Goal: Task Accomplishment & Management: Complete application form

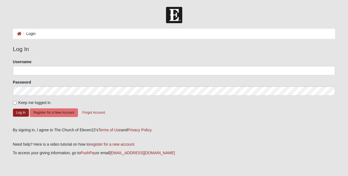
click at [71, 34] on ol "Login" at bounding box center [174, 34] width 322 height 10
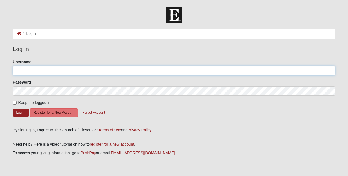
click at [29, 70] on input "Username" at bounding box center [174, 70] width 322 height 9
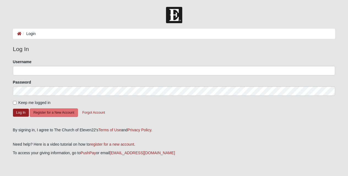
click at [81, 33] on ol "Login" at bounding box center [174, 34] width 322 height 10
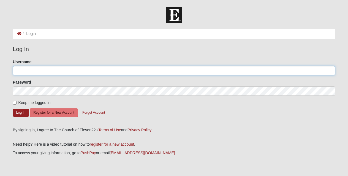
click at [45, 70] on input "Username" at bounding box center [174, 70] width 322 height 9
drag, startPoint x: 28, startPoint y: 71, endPoint x: 5, endPoint y: 70, distance: 23.4
click at [5, 70] on form "Log In Login Login Error Log In Please correct the following: Username brian Pa…" at bounding box center [174, 98] width 348 height 183
drag, startPoint x: 45, startPoint y: 71, endPoint x: 28, endPoint y: 71, distance: 17.9
click at [28, 71] on input "cherylgottfried" at bounding box center [174, 70] width 322 height 9
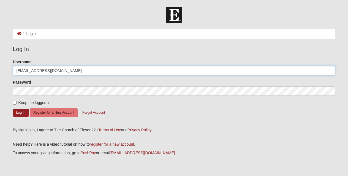
type input "[EMAIL_ADDRESS][DOMAIN_NAME]"
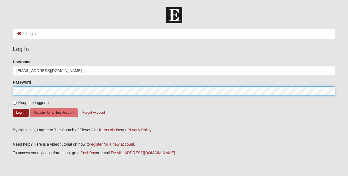
click at [13, 108] on button "Log In" at bounding box center [21, 112] width 16 height 8
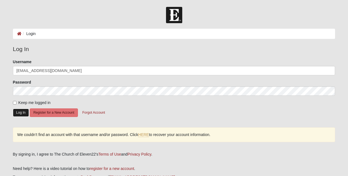
click at [20, 113] on button "Log In" at bounding box center [21, 112] width 16 height 8
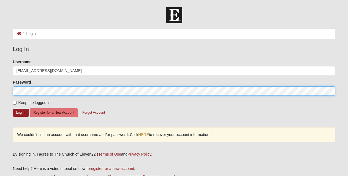
click at [5, 92] on form "Log In Login Login Error Log In Please correct the following: Username cherylhe…" at bounding box center [174, 110] width 348 height 207
click at [13, 108] on button "Log In" at bounding box center [21, 112] width 16 height 8
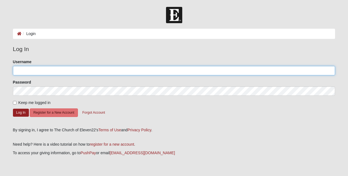
click at [38, 72] on input "Username" at bounding box center [174, 70] width 322 height 9
click at [60, 68] on input "Username" at bounding box center [174, 70] width 322 height 9
paste input "brianandcherylgottfried"
type input "brianandcherylgottfried"
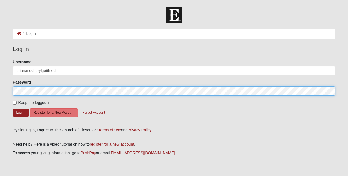
click at [13, 108] on button "Log In" at bounding box center [21, 112] width 16 height 8
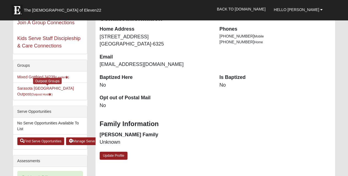
scroll to position [100, 0]
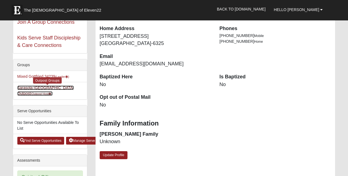
click at [53, 92] on small "(Outpost Host )" at bounding box center [42, 93] width 22 height 3
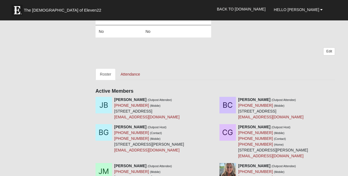
scroll to position [151, 0]
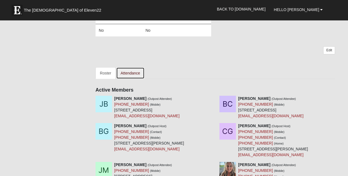
click at [129, 73] on link "Attendance" at bounding box center [130, 73] width 28 height 12
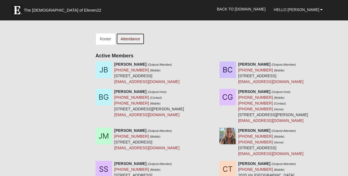
scroll to position [187, 0]
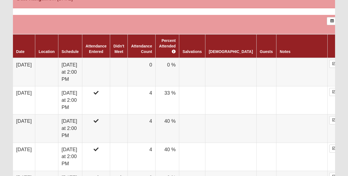
scroll to position [265, 0]
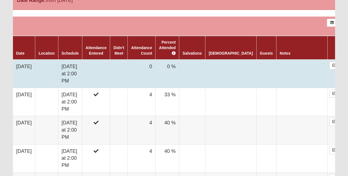
click at [48, 70] on td at bounding box center [46, 73] width 23 height 28
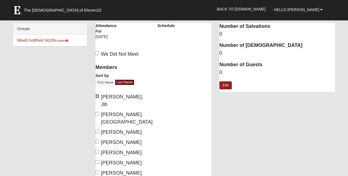
click at [97, 95] on input "Browning, Jib" at bounding box center [97, 96] width 4 height 4
checkbox input "true"
click at [97, 129] on input "Gottfried, Brian" at bounding box center [97, 131] width 4 height 4
checkbox input "true"
click at [97, 140] on input "Gottfried, Cheryl" at bounding box center [97, 142] width 4 height 4
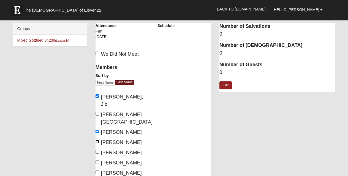
checkbox input "true"
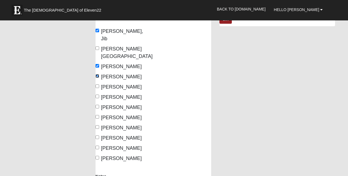
scroll to position [66, 0]
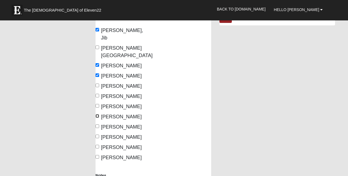
click at [97, 114] on input "Thompson, Christine" at bounding box center [97, 116] width 4 height 4
checkbox input "true"
click at [97, 124] on input "[PERSON_NAME]" at bounding box center [97, 126] width 4 height 4
checkbox input "true"
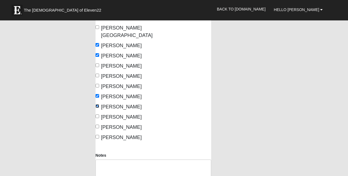
scroll to position [87, 0]
click at [98, 124] on input "Wittmer, Gloria" at bounding box center [97, 126] width 4 height 4
checkbox input "true"
click at [97, 134] on input "Wittmer, Phil" at bounding box center [97, 136] width 4 height 4
checkbox input "true"
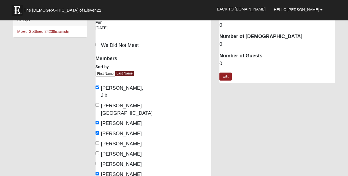
scroll to position [0, 0]
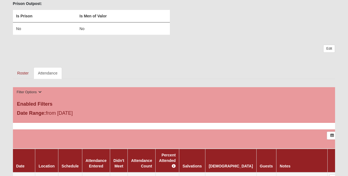
scroll to position [168, 0]
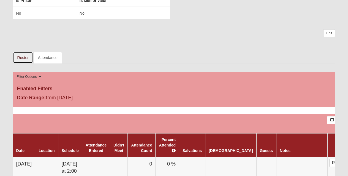
click at [22, 59] on link "Roster" at bounding box center [23, 58] width 20 height 12
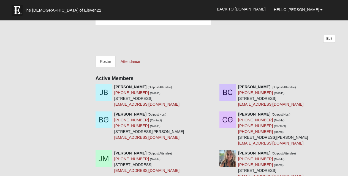
scroll to position [171, 0]
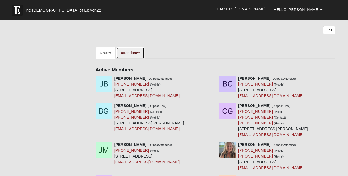
click at [130, 54] on link "Attendance" at bounding box center [130, 53] width 28 height 12
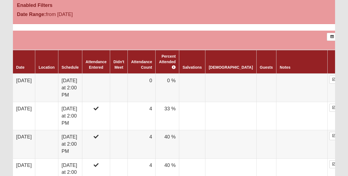
scroll to position [272, 0]
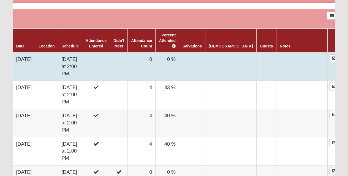
click at [53, 58] on td at bounding box center [46, 66] width 23 height 28
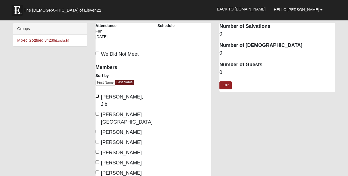
click at [96, 97] on input "[PERSON_NAME], Jib" at bounding box center [97, 96] width 4 height 4
checkbox input "true"
click at [98, 129] on input "Gottfried, Brian" at bounding box center [97, 131] width 4 height 4
checkbox input "true"
click at [98, 140] on input "Gottfried, Cheryl" at bounding box center [97, 142] width 4 height 4
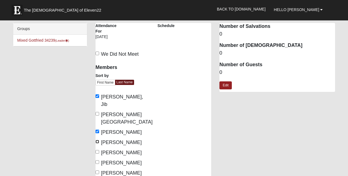
checkbox input "true"
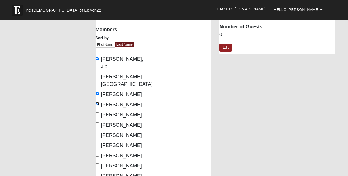
scroll to position [45, 0]
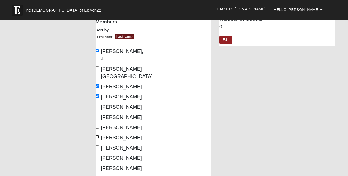
click at [98, 135] on input "Thompson, Christine" at bounding box center [97, 137] width 4 height 4
checkbox input "true"
click at [97, 145] on input "Thompson, John" at bounding box center [97, 147] width 4 height 4
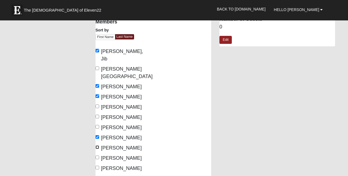
checkbox input "true"
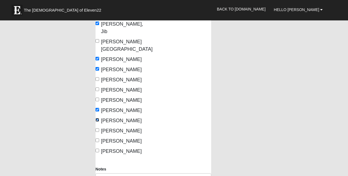
scroll to position [76, 0]
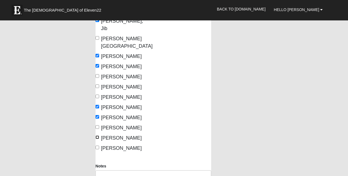
click at [97, 135] on input "Wittmer, Gloria" at bounding box center [97, 137] width 4 height 4
checkbox input "true"
click at [98, 145] on input "Wittmer, Phil" at bounding box center [97, 147] width 4 height 4
checkbox input "true"
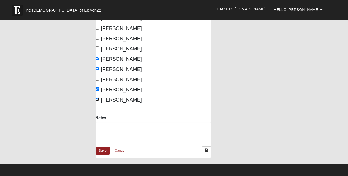
scroll to position [125, 0]
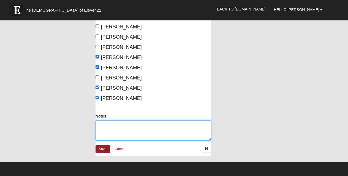
click at [122, 120] on textarea "Notes" at bounding box center [153, 130] width 116 height 20
click at [106, 120] on textarea "Lynn and Brett" at bounding box center [153, 130] width 116 height 20
click at [131, 120] on textarea "Lynne and Brett" at bounding box center [153, 130] width 116 height 20
click at [134, 120] on textarea "Lynne and Brett Halshorn" at bounding box center [153, 130] width 116 height 20
click at [154, 120] on textarea "Lynne and Brett Hartshorn" at bounding box center [153, 130] width 116 height 20
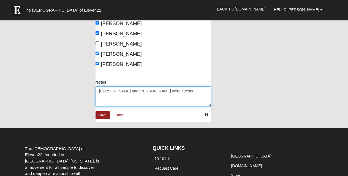
scroll to position [162, 0]
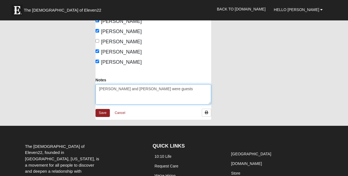
click at [99, 84] on textarea "Lynne and Brett Hartshorn were guests" at bounding box center [153, 94] width 116 height 20
drag, startPoint x: 127, startPoint y: 74, endPoint x: 111, endPoint y: 75, distance: 16.0
click at [111, 84] on textarea "Lynne and Brett Hartshorn were guests" at bounding box center [153, 94] width 116 height 20
click at [107, 84] on textarea "and Brett Lynne Hartshorn were guests" at bounding box center [153, 94] width 116 height 20
type textarea "[PERSON_NAME] and [PERSON_NAME] were guests"
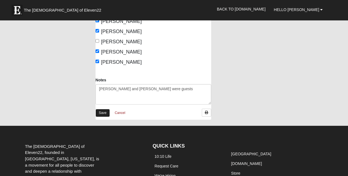
click at [101, 109] on link "Save" at bounding box center [102, 113] width 14 height 8
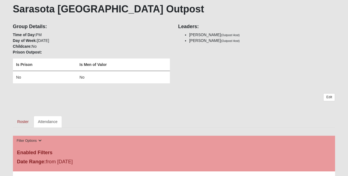
scroll to position [106, 0]
